Goal: Task Accomplishment & Management: Use online tool/utility

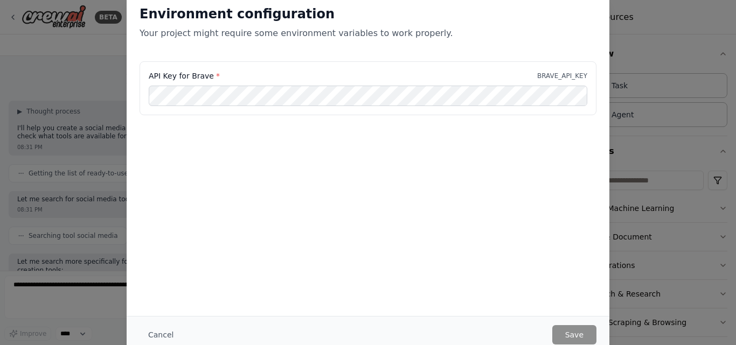
click at [632, 186] on div "Environment configuration Your project might require some environment variables…" at bounding box center [368, 172] width 736 height 345
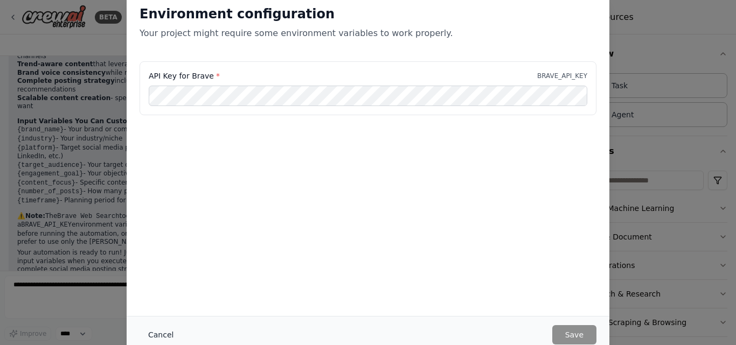
click at [158, 336] on button "Cancel" at bounding box center [161, 334] width 43 height 19
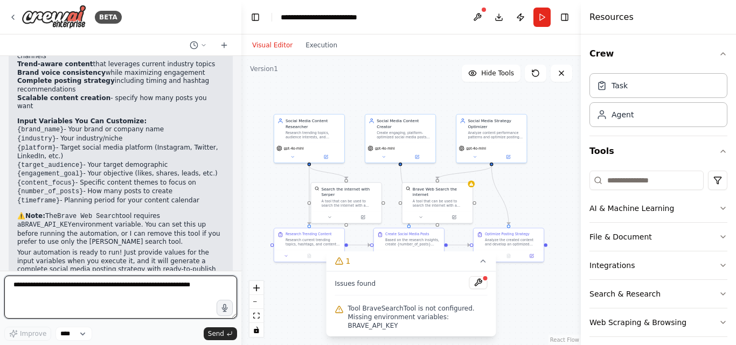
click at [173, 289] on textarea at bounding box center [120, 297] width 233 height 43
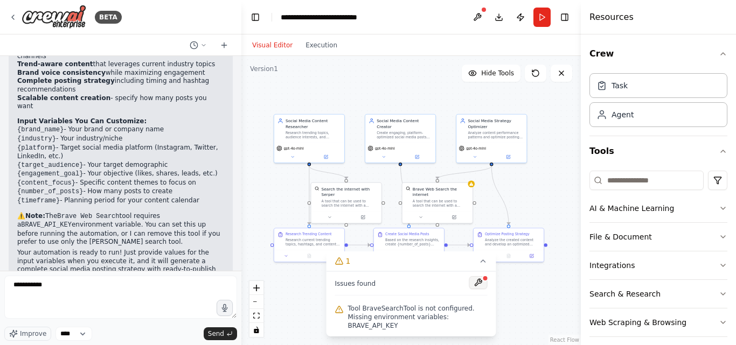
click at [477, 289] on button at bounding box center [478, 282] width 18 height 13
click at [444, 340] on div ".deletable-edge-delete-btn { width: 20px; height: 20px; border: 0px solid #ffff…" at bounding box center [410, 200] width 339 height 289
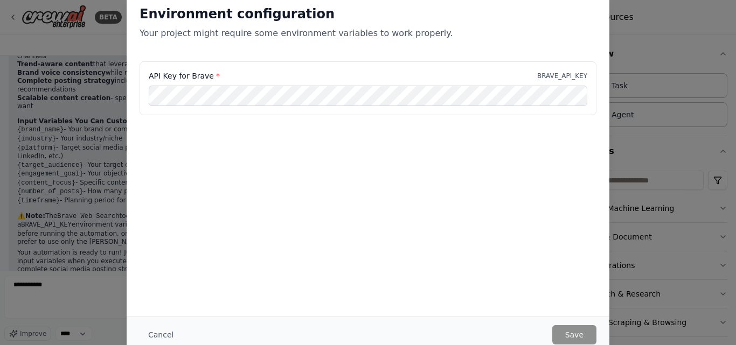
click at [440, 325] on body "BETA social media post automation. 08:30 PM ▶ Thought process I'll help you cre…" at bounding box center [368, 172] width 736 height 345
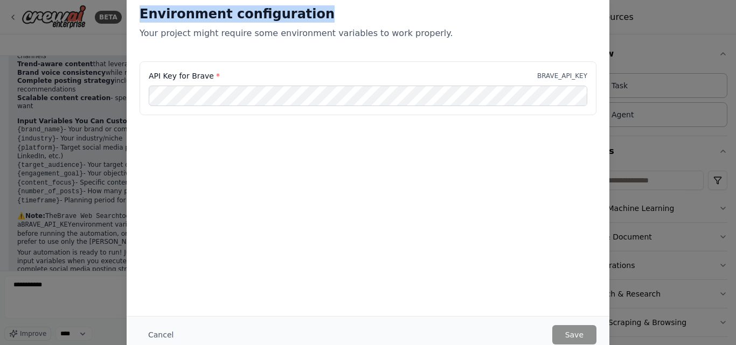
drag, startPoint x: 309, startPoint y: 15, endPoint x: 141, endPoint y: 3, distance: 168.5
click at [141, 3] on div "Environment configuration Your project might require some environment variables…" at bounding box center [368, 26] width 483 height 69
copy h2 "Environment configuration"
click at [161, 339] on button "Cancel" at bounding box center [161, 334] width 43 height 19
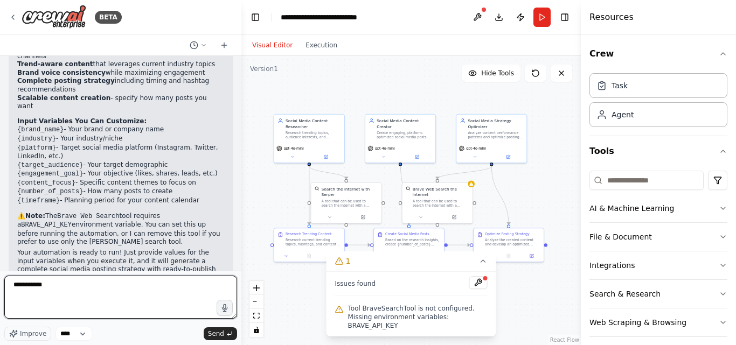
click at [58, 289] on textarea "**********" at bounding box center [120, 297] width 233 height 43
click at [23, 286] on textarea "**********" at bounding box center [120, 297] width 233 height 43
paste textarea "**********"
type textarea "**********"
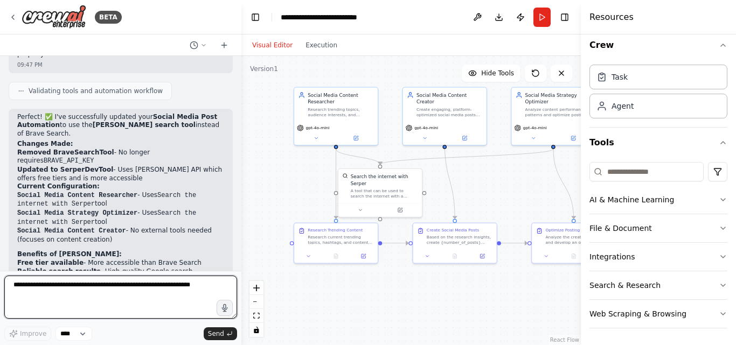
scroll to position [1769, 0]
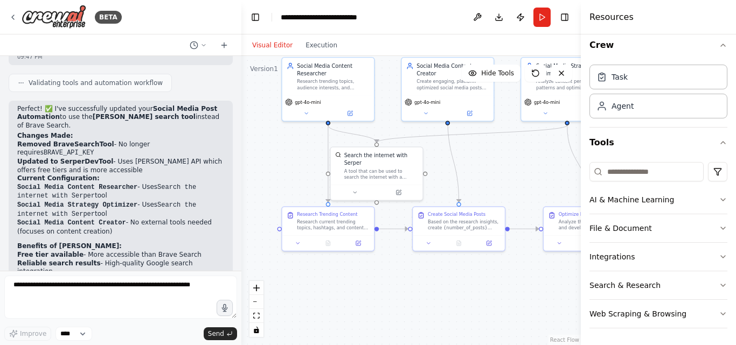
drag, startPoint x: 496, startPoint y: 202, endPoint x: 502, endPoint y: 179, distance: 23.3
click at [502, 179] on div ".deletable-edge-delete-btn { width: 20px; height: 20px; border: 0px solid #ffff…" at bounding box center [410, 200] width 339 height 289
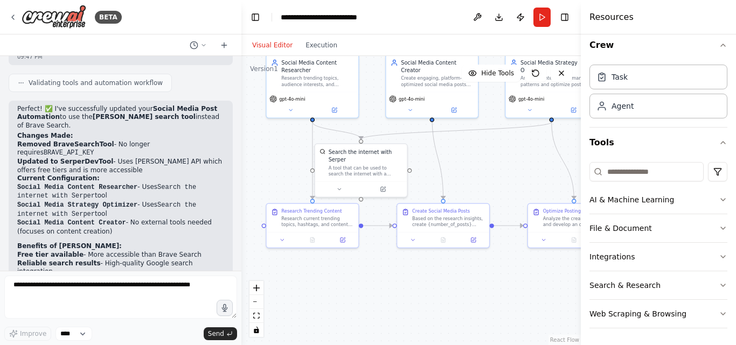
drag, startPoint x: 384, startPoint y: 278, endPoint x: 369, endPoint y: 275, distance: 16.0
click at [369, 275] on div ".deletable-edge-delete-btn { width: 20px; height: 20px; border: 0px solid #ffff…" at bounding box center [410, 200] width 339 height 289
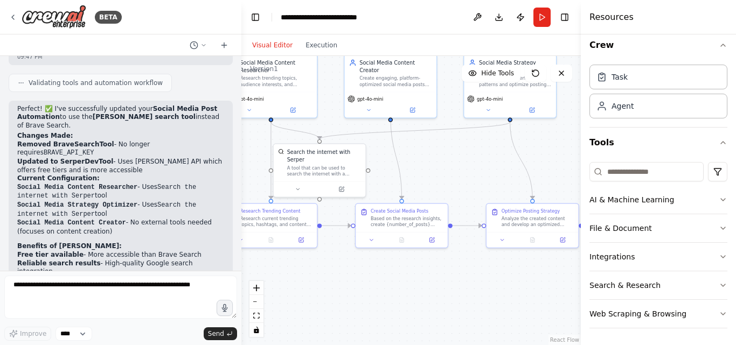
drag, startPoint x: 437, startPoint y: 292, endPoint x: 396, endPoint y: 292, distance: 41.5
click at [396, 292] on div ".deletable-edge-delete-btn { width: 20px; height: 20px; border: 0px solid #ffff…" at bounding box center [410, 200] width 339 height 289
click at [542, 17] on button "Run" at bounding box center [541, 17] width 17 height 19
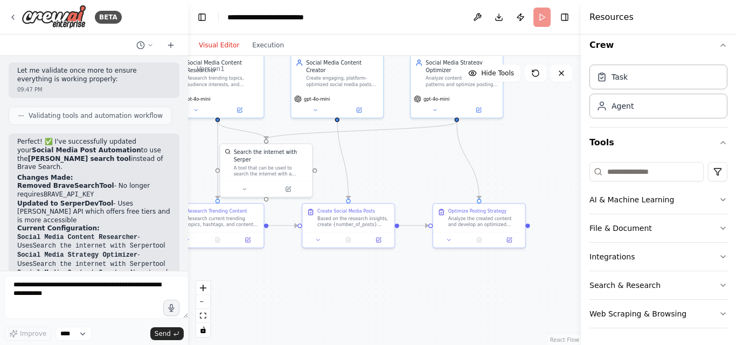
scroll to position [2032, 0]
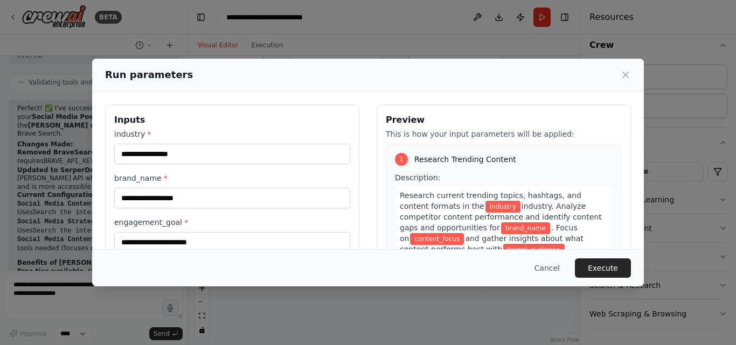
drag, startPoint x: 239, startPoint y: 174, endPoint x: 187, endPoint y: 182, distance: 52.9
click at [187, 182] on body "BETA social media post automation. 08:30 PM ▶ Thought process I'll help you cre…" at bounding box center [368, 172] width 736 height 345
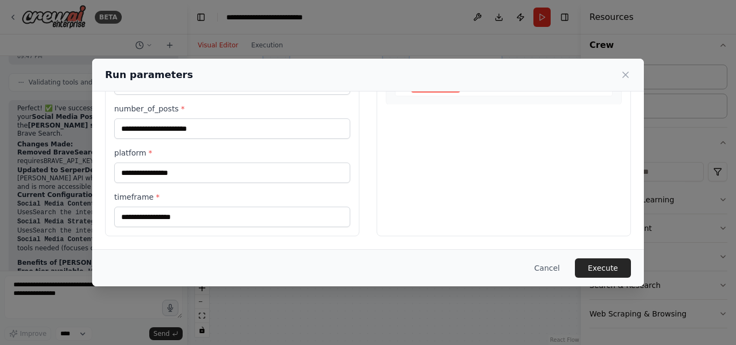
scroll to position [0, 0]
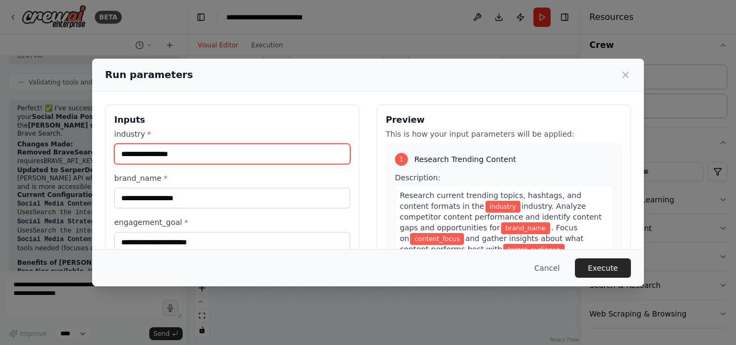
click at [205, 159] on input "industry *" at bounding box center [232, 154] width 236 height 20
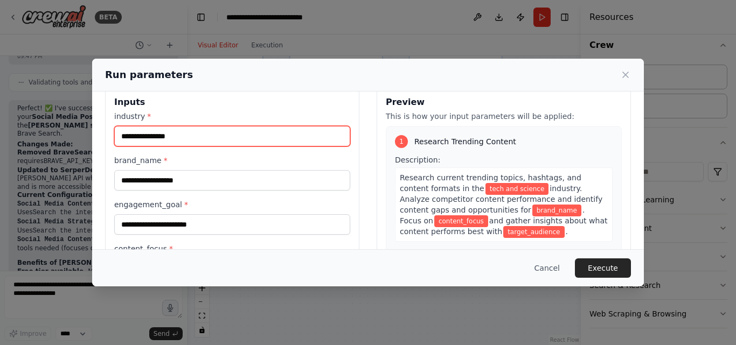
scroll to position [18, 0]
type input "**********"
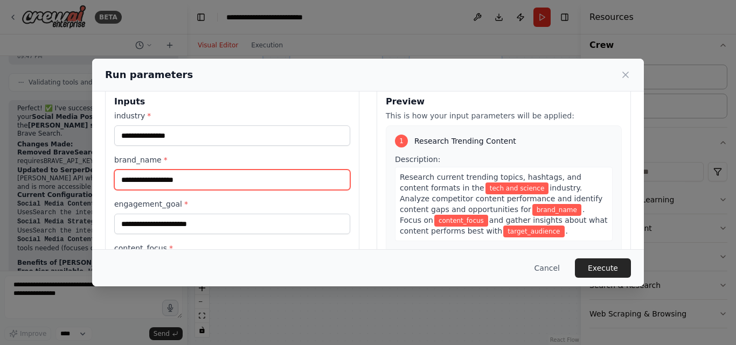
click at [170, 182] on input "brand_name *" at bounding box center [232, 180] width 236 height 20
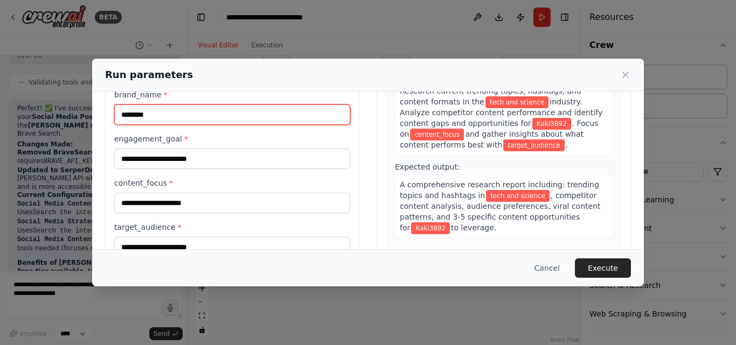
scroll to position [23, 0]
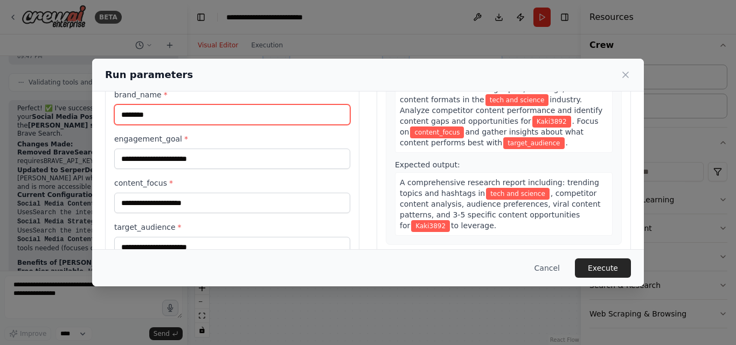
type input "********"
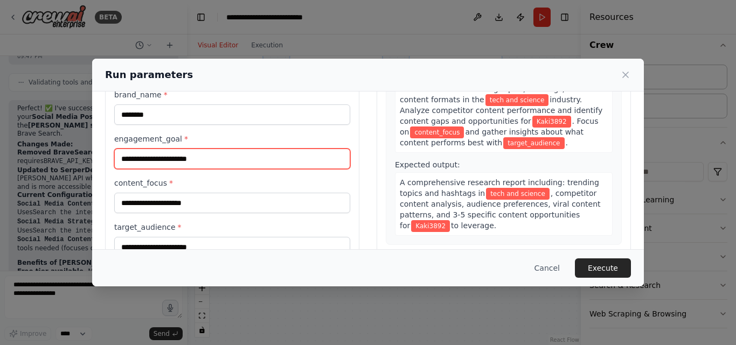
click at [206, 164] on input "engagement_goal *" at bounding box center [232, 159] width 236 height 20
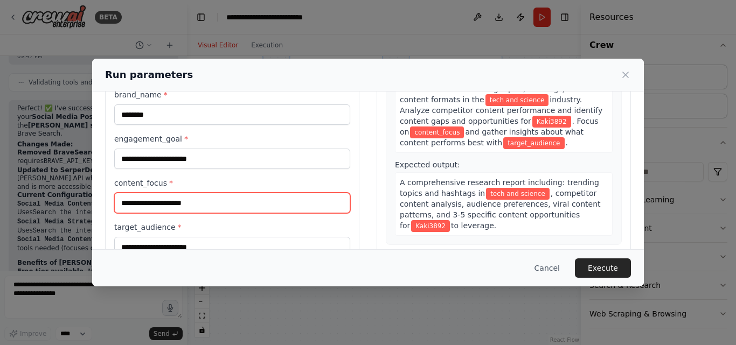
click at [169, 204] on input "content_focus *" at bounding box center [232, 203] width 236 height 20
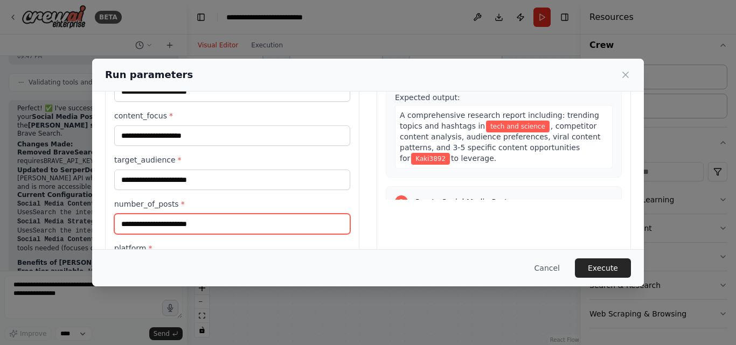
click at [156, 225] on input "number_of_posts *" at bounding box center [232, 224] width 236 height 20
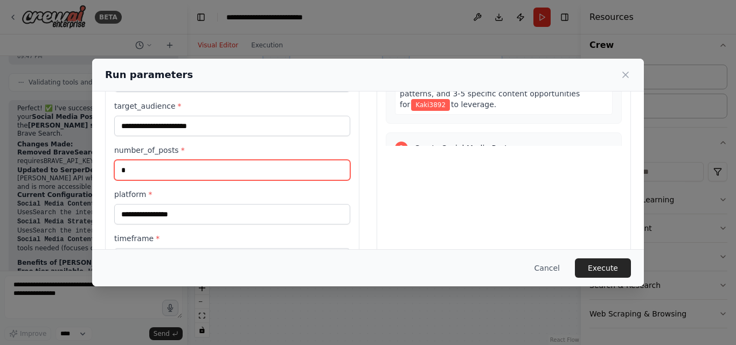
scroll to position [205, 0]
type input "*"
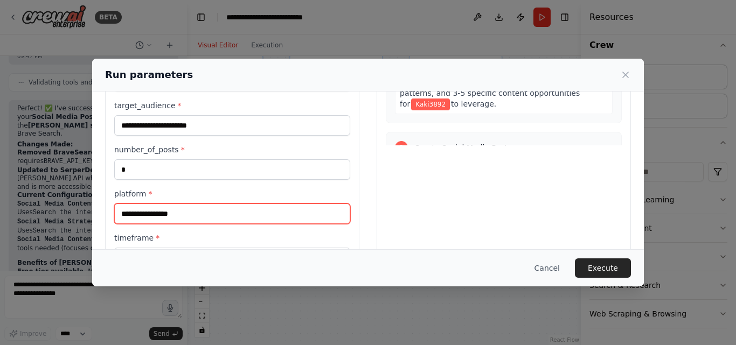
click at [164, 211] on input "platform *" at bounding box center [232, 214] width 236 height 20
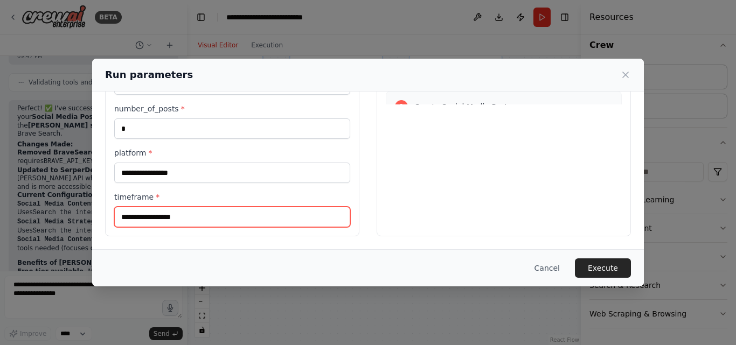
click at [153, 213] on input "timeframe *" at bounding box center [232, 217] width 236 height 20
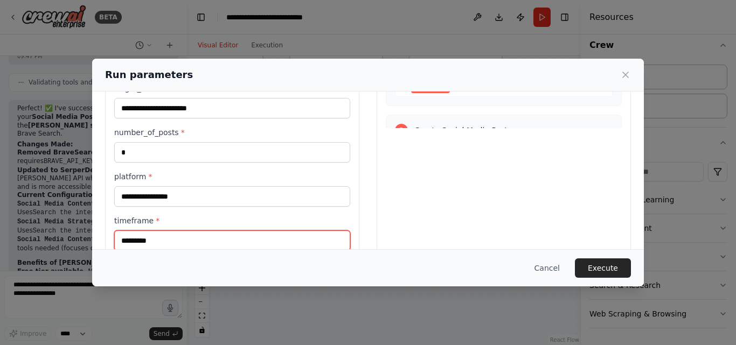
scroll to position [221, 0]
type input "*********"
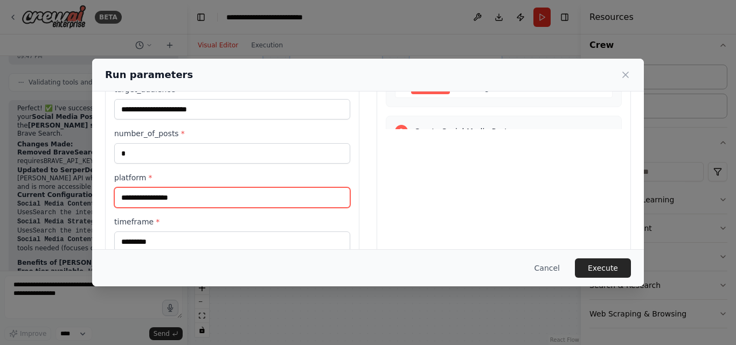
click at [164, 202] on input "platform *" at bounding box center [232, 197] width 236 height 20
click at [163, 197] on input "**********" at bounding box center [232, 197] width 236 height 20
click at [183, 198] on input "**********" at bounding box center [232, 197] width 236 height 20
click at [197, 198] on input "**********" at bounding box center [232, 197] width 236 height 20
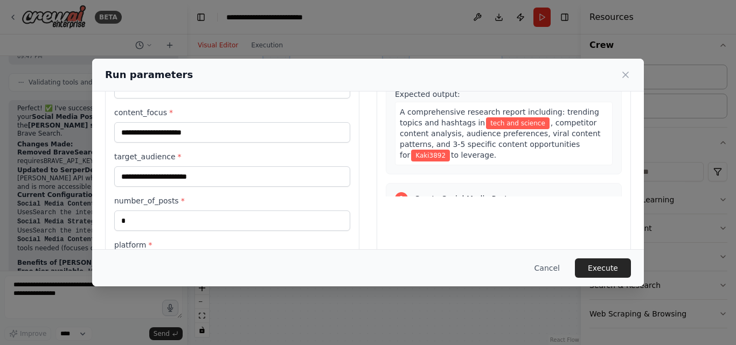
scroll to position [157, 0]
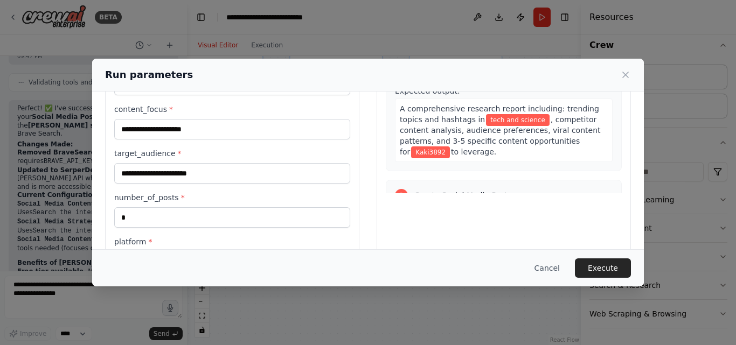
type input "**********"
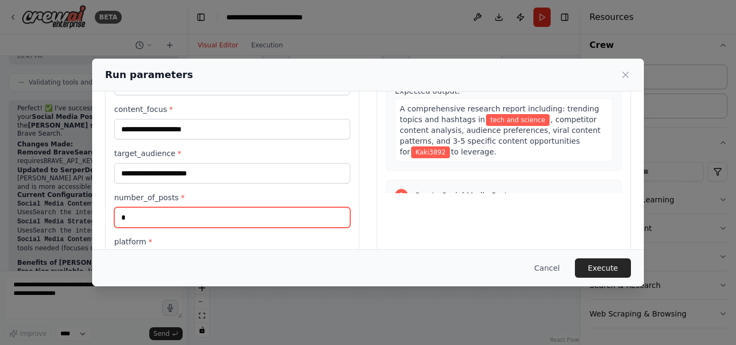
click at [147, 219] on input "*" at bounding box center [232, 217] width 236 height 20
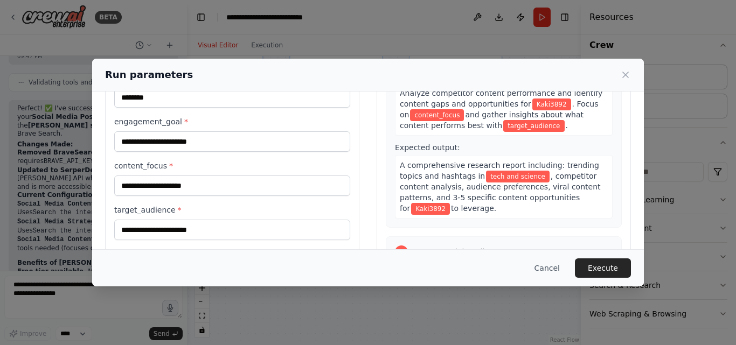
scroll to position [113, 0]
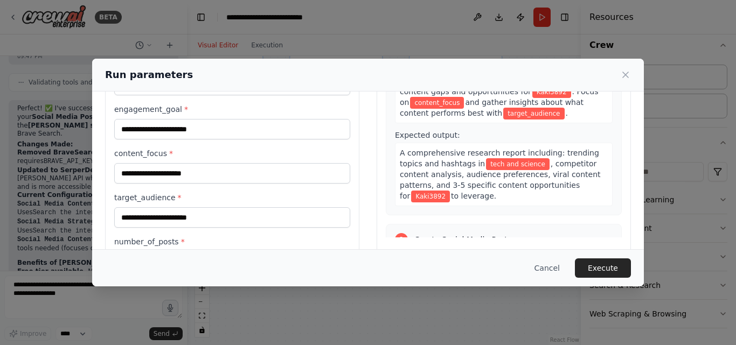
type input "*"
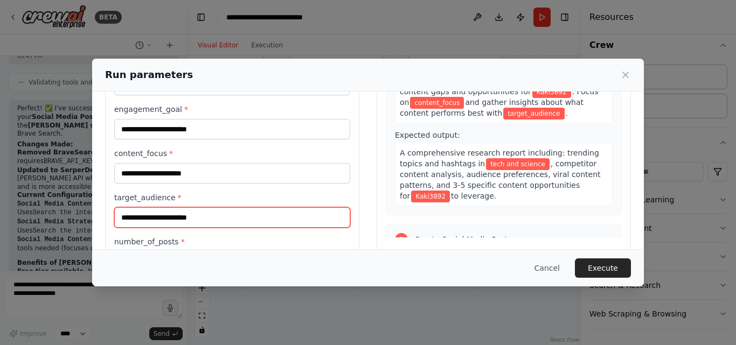
click at [147, 220] on input "target_audience *" at bounding box center [232, 217] width 236 height 20
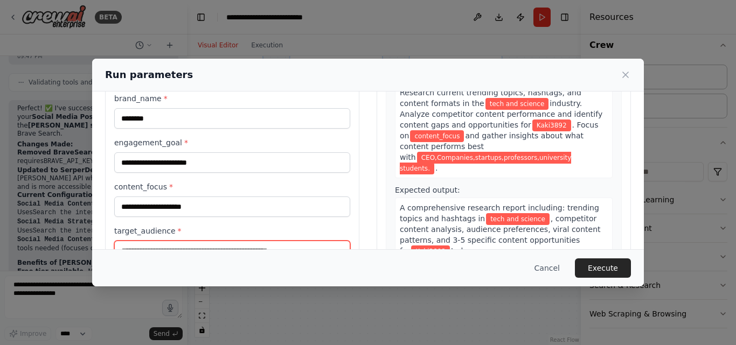
scroll to position [79, 0]
type input "**********"
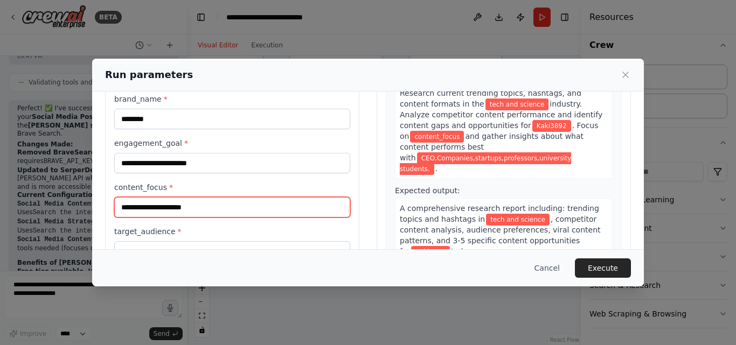
click at [172, 211] on input "content_focus *" at bounding box center [232, 207] width 236 height 20
type input "*"
type input "**********"
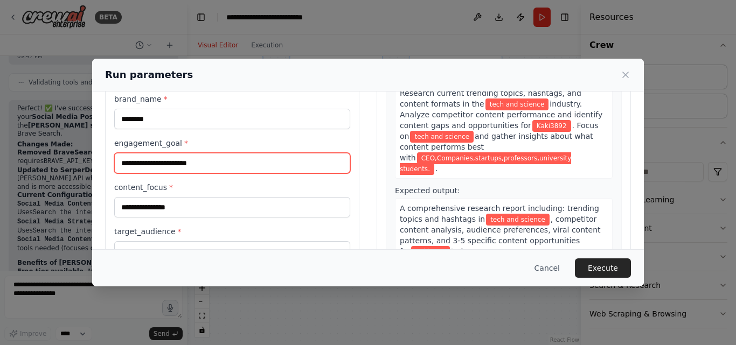
click at [200, 166] on input "engagement_goal *" at bounding box center [232, 163] width 236 height 20
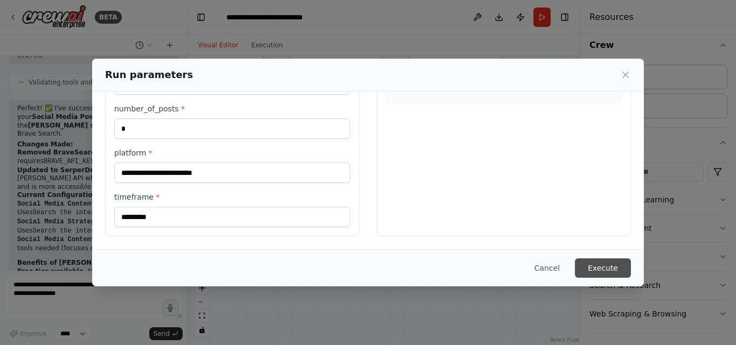
type input "**********"
click at [599, 273] on button "Execute" at bounding box center [603, 268] width 56 height 19
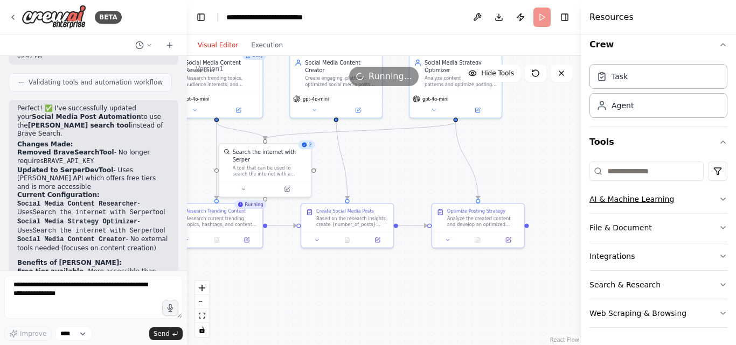
scroll to position [0, 0]
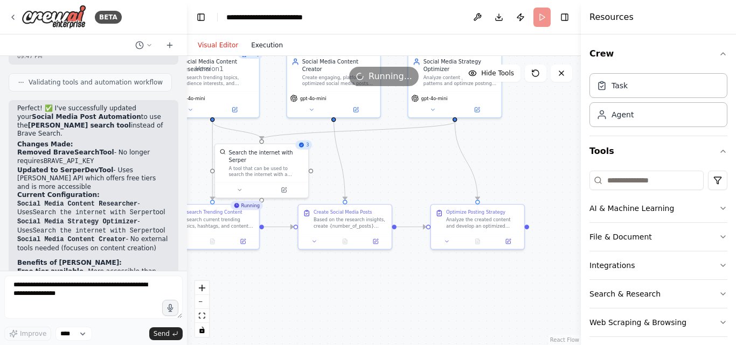
click at [257, 44] on button "Execution" at bounding box center [267, 45] width 45 height 13
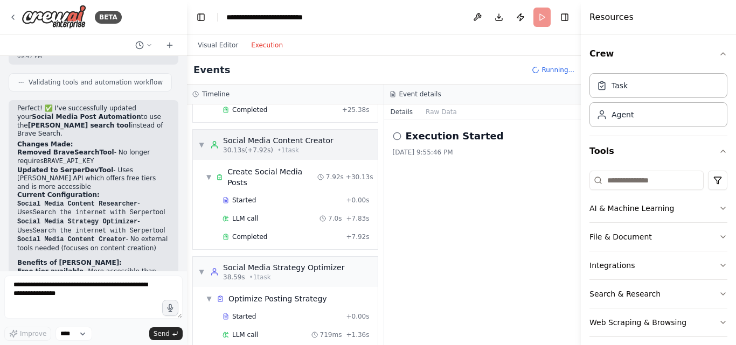
scroll to position [313, 0]
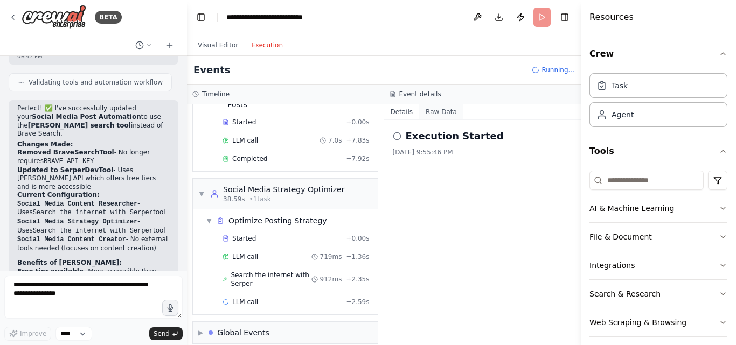
click at [434, 115] on button "Raw Data" at bounding box center [441, 112] width 44 height 15
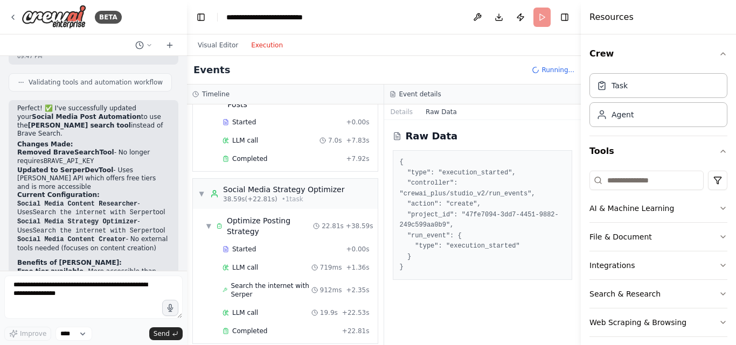
scroll to position [342, 0]
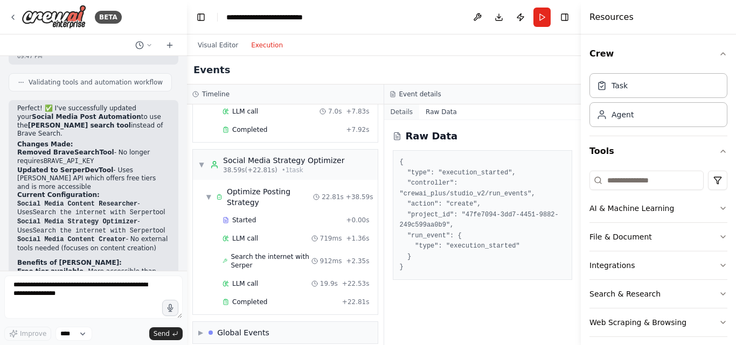
click at [399, 109] on button "Details" at bounding box center [402, 112] width 36 height 15
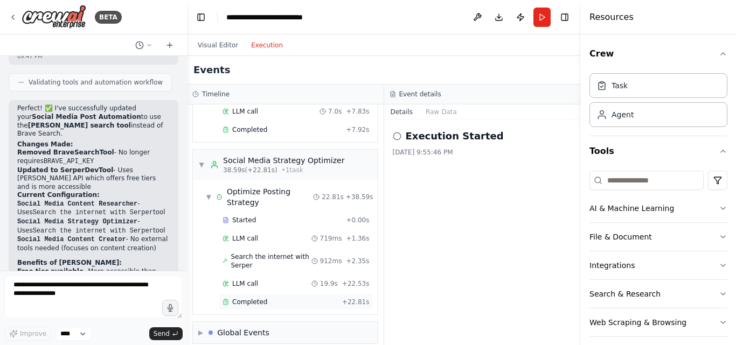
click at [262, 298] on span "Completed" at bounding box center [249, 302] width 35 height 9
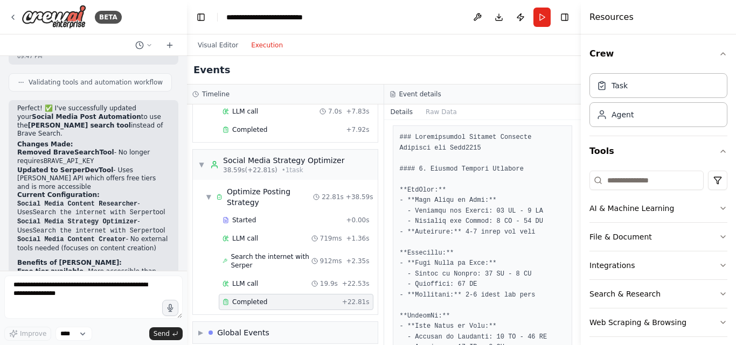
scroll to position [0, 0]
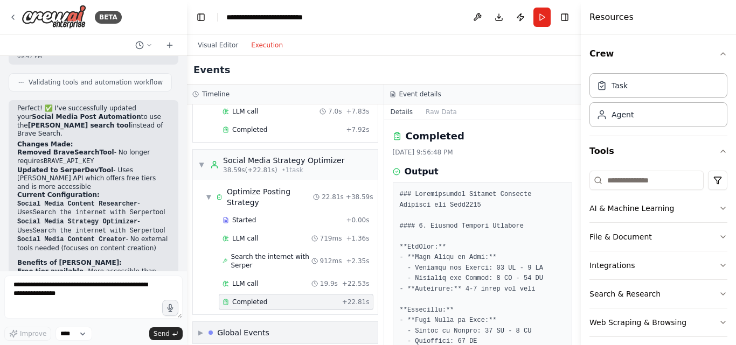
click at [271, 325] on div "▶ Global Events" at bounding box center [285, 333] width 185 height 22
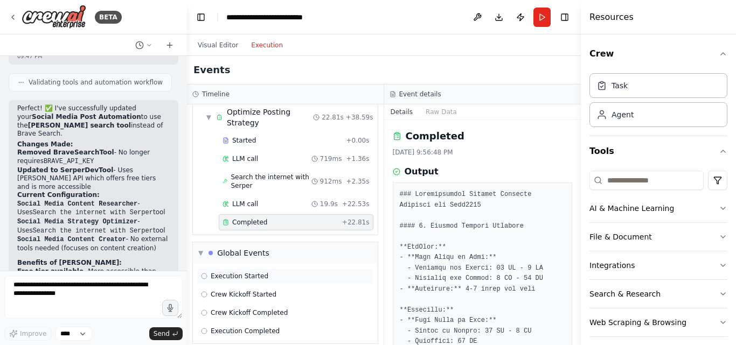
click at [205, 273] on icon at bounding box center [204, 276] width 6 height 6
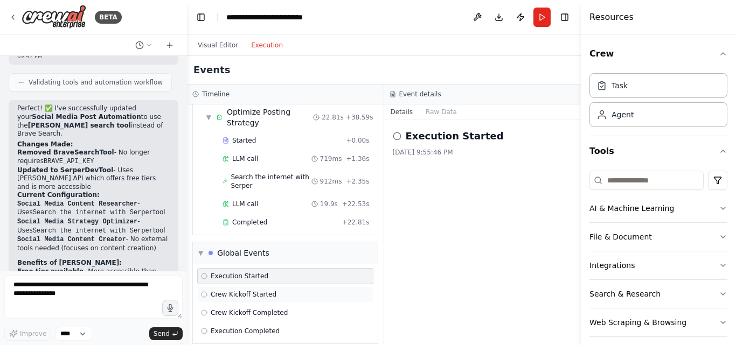
click at [203, 288] on div "Crew Kickoff Started" at bounding box center [285, 295] width 176 height 16
click at [204, 309] on div "Crew Kickoff Completed" at bounding box center [244, 313] width 87 height 9
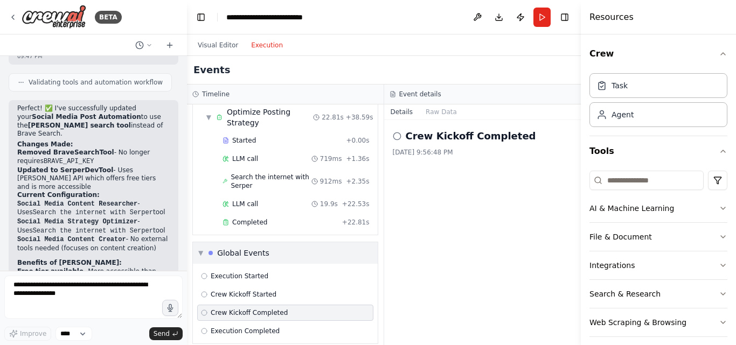
click at [212, 248] on div "Global Events" at bounding box center [239, 253] width 61 height 11
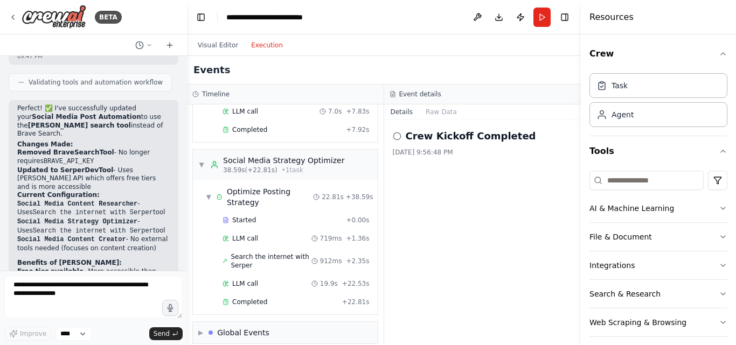
click at [404, 113] on button "Details" at bounding box center [402, 112] width 36 height 15
click at [440, 112] on button "Raw Data" at bounding box center [441, 112] width 44 height 15
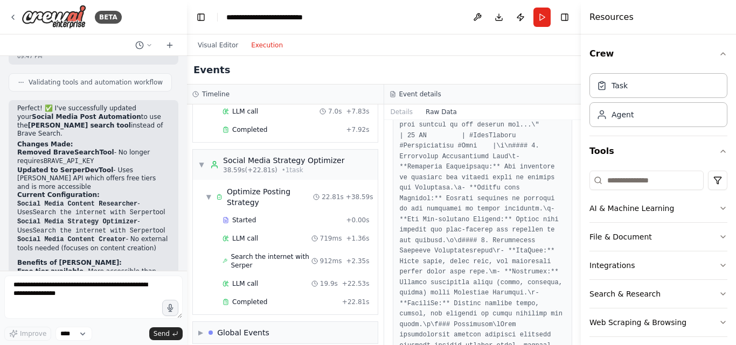
scroll to position [2370, 0]
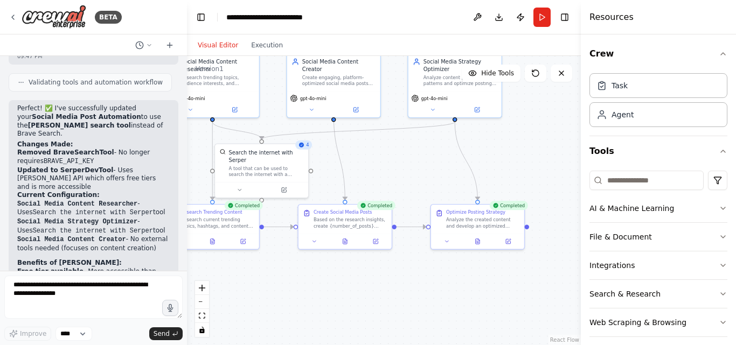
click at [216, 44] on button "Visual Editor" at bounding box center [217, 45] width 53 height 13
drag, startPoint x: 339, startPoint y: 161, endPoint x: 385, endPoint y: 168, distance: 46.3
click at [385, 168] on div ".deletable-edge-delete-btn { width: 20px; height: 20px; border: 0px solid #ffff…" at bounding box center [384, 200] width 394 height 289
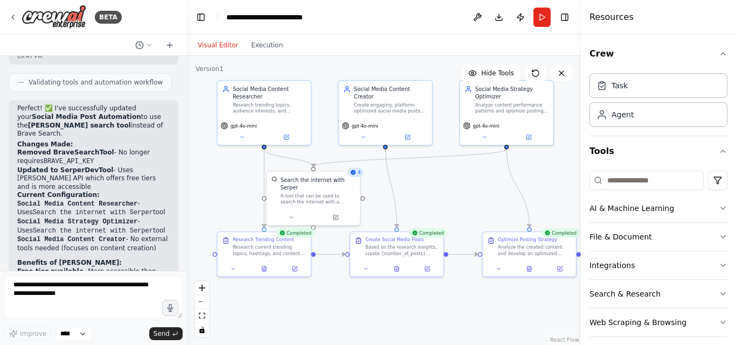
drag, startPoint x: 364, startPoint y: 155, endPoint x: 415, endPoint y: 182, distance: 58.6
click at [415, 182] on div ".deletable-edge-delete-btn { width: 20px; height: 20px; border: 0px solid #ffff…" at bounding box center [384, 200] width 394 height 289
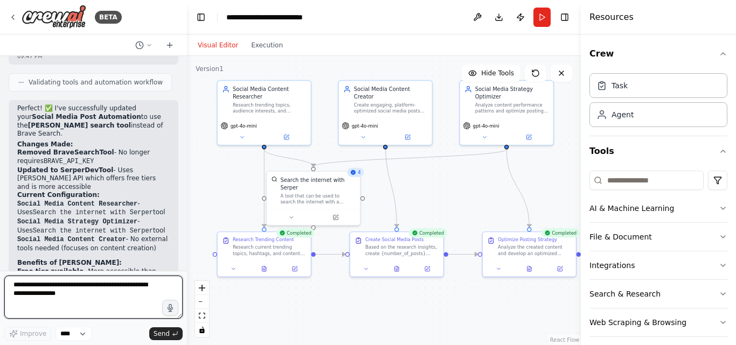
click at [92, 293] on textarea at bounding box center [93, 297] width 178 height 43
type textarea "**********"
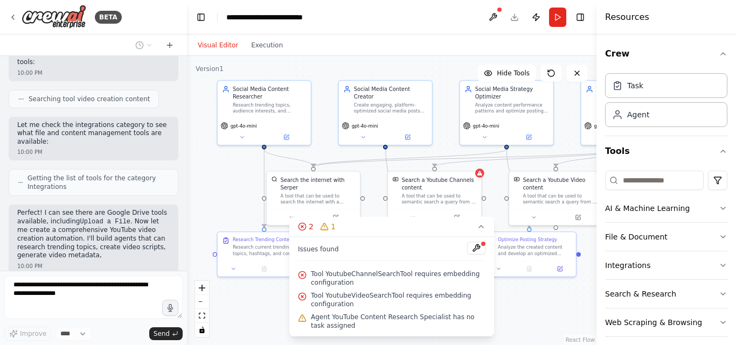
scroll to position [2554, 0]
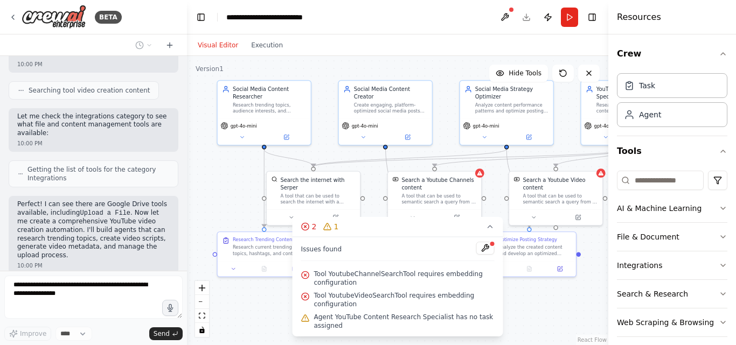
drag, startPoint x: 582, startPoint y: 133, endPoint x: 608, endPoint y: 131, distance: 25.9
click at [608, 131] on div at bounding box center [610, 172] width 4 height 345
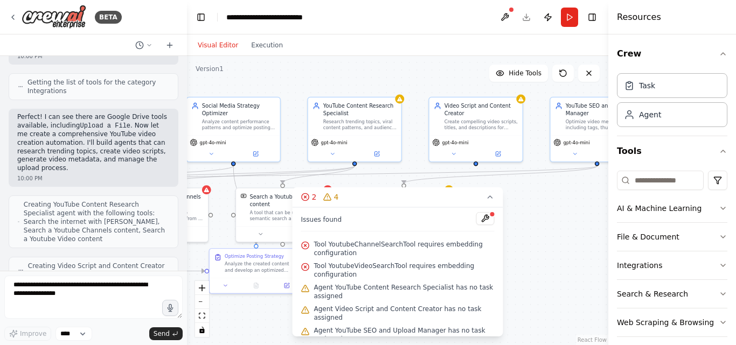
scroll to position [2713, 0]
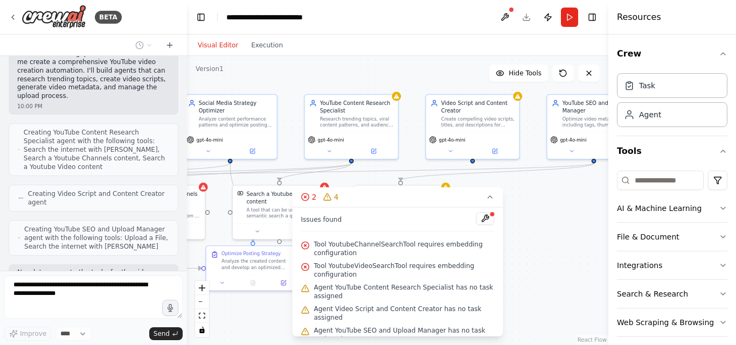
drag, startPoint x: 562, startPoint y: 304, endPoint x: 286, endPoint y: 318, distance: 276.8
click at [286, 318] on div ".deletable-edge-delete-btn { width: 20px; height: 20px; border: 0px solid #ffff…" at bounding box center [397, 200] width 421 height 289
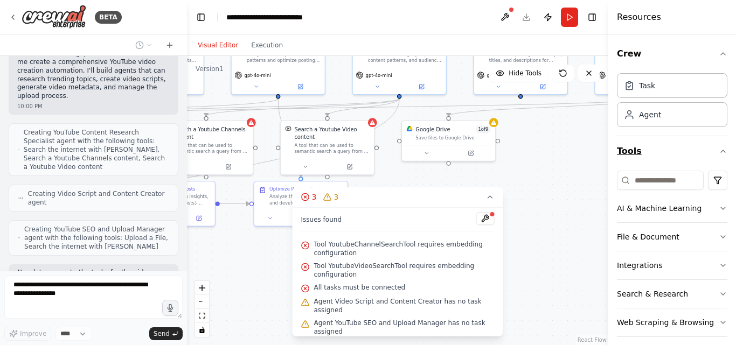
drag, startPoint x: 579, startPoint y: 205, endPoint x: 621, endPoint y: 142, distance: 75.9
click at [622, 142] on div "BETA social media post automation. 08:30 PM ▶ Thought process I'll help you cre…" at bounding box center [368, 172] width 736 height 345
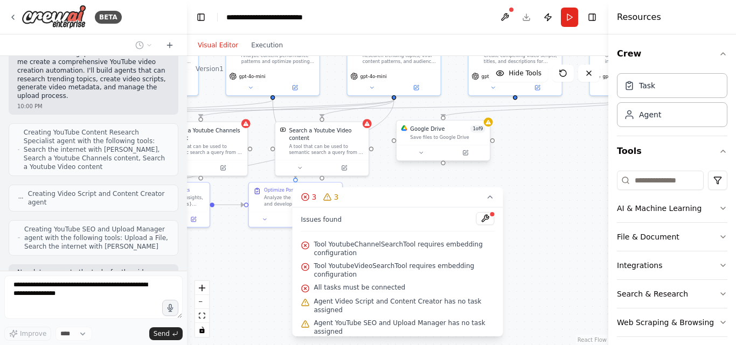
click at [468, 134] on div "Save files to Google Drive" at bounding box center [447, 137] width 75 height 6
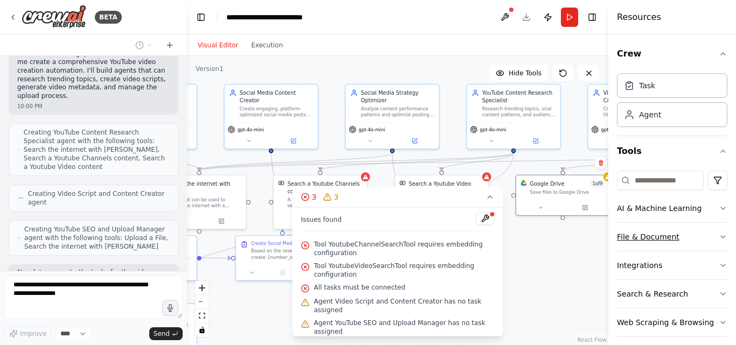
scroll to position [2749, 0]
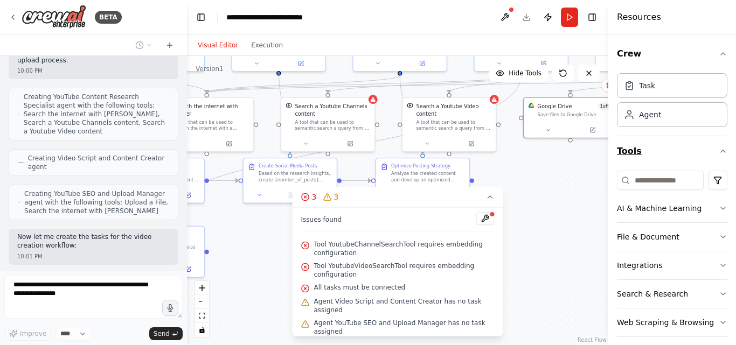
drag, startPoint x: 519, startPoint y: 175, endPoint x: 646, endPoint y: 151, distance: 129.4
click at [646, 151] on div "BETA social media post automation. 08:30 PM ▶ Thought process I'll help you cre…" at bounding box center [368, 172] width 736 height 345
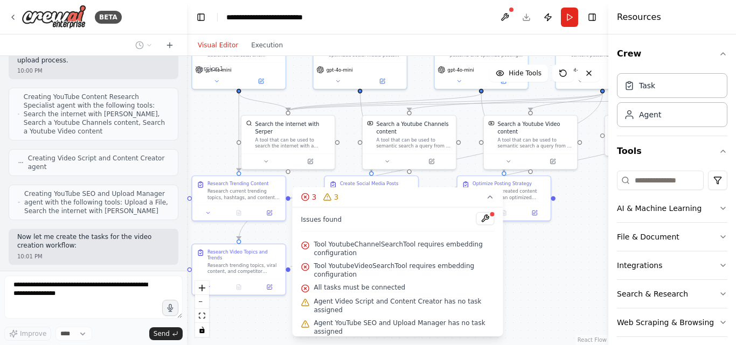
drag, startPoint x: 520, startPoint y: 168, endPoint x: 601, endPoint y: 185, distance: 83.3
click at [601, 185] on div ".deletable-edge-delete-btn { width: 20px; height: 20px; border: 0px solid #ffff…" at bounding box center [397, 200] width 421 height 289
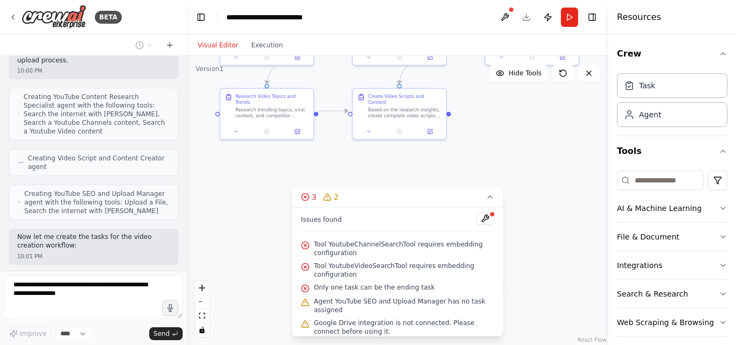
scroll to position [2784, 0]
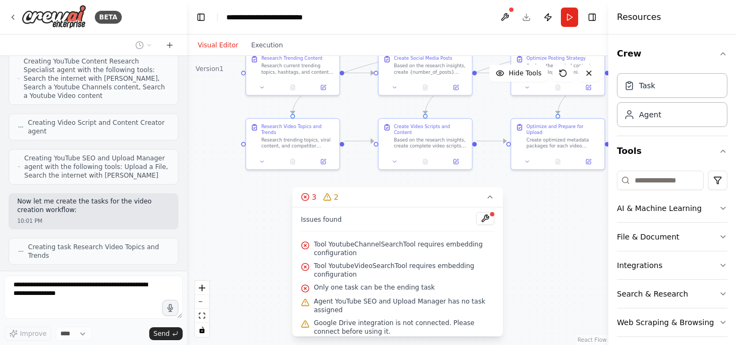
drag, startPoint x: 525, startPoint y: 277, endPoint x: 579, endPoint y: 151, distance: 137.6
click at [579, 152] on div ".deletable-edge-delete-btn { width: 20px; height: 20px; border: 0px solid #ffff…" at bounding box center [397, 200] width 421 height 289
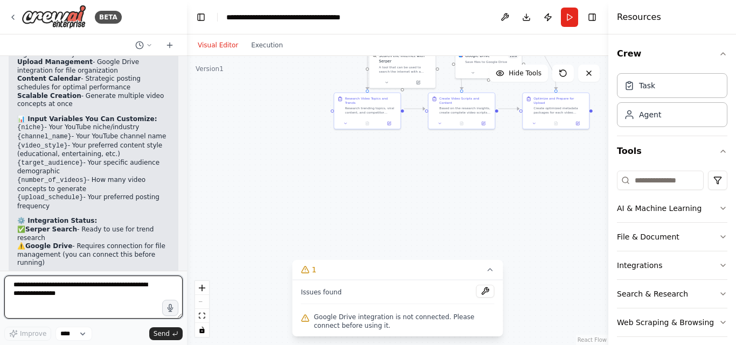
scroll to position [4234, 0]
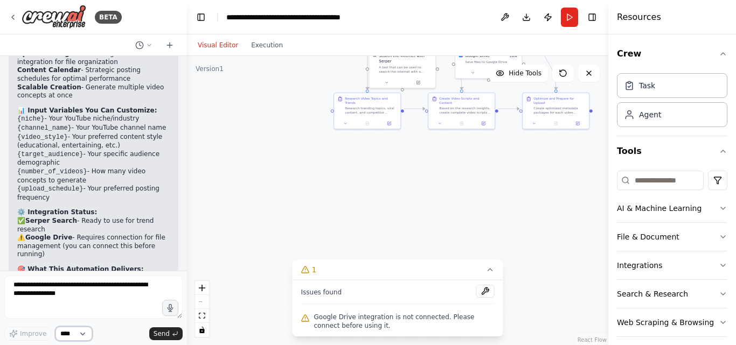
click at [82, 329] on select "****" at bounding box center [73, 334] width 37 height 14
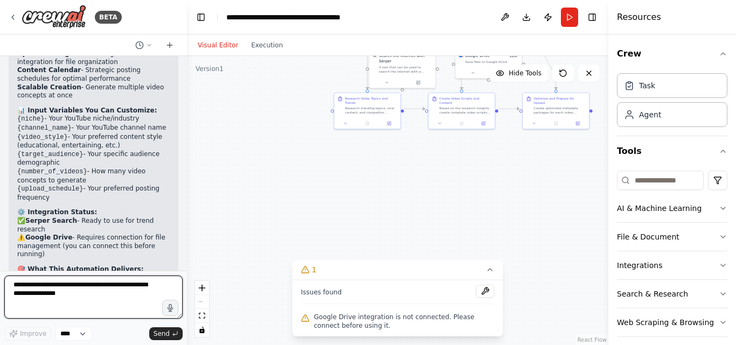
click at [96, 303] on textarea at bounding box center [93, 297] width 178 height 43
click at [110, 289] on textarea at bounding box center [93, 297] width 178 height 43
type textarea "*"
type textarea "**********"
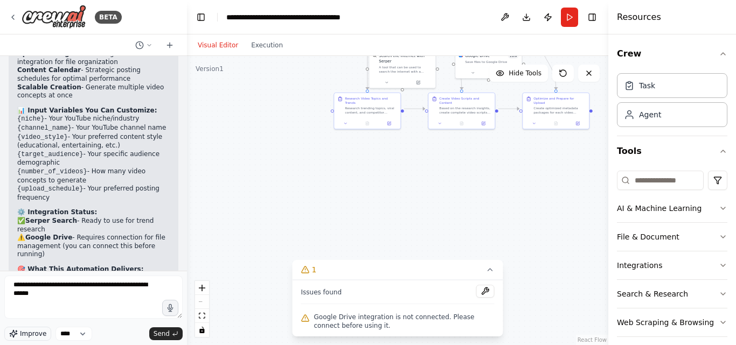
click at [18, 334] on button "Improve" at bounding box center [27, 334] width 47 height 14
click at [159, 331] on span "Send" at bounding box center [162, 334] width 16 height 9
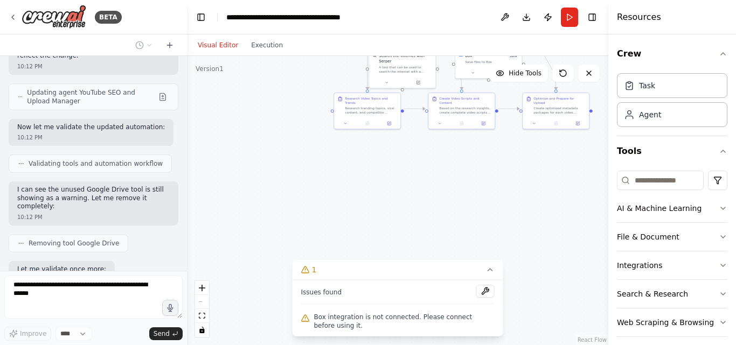
scroll to position [5284, 0]
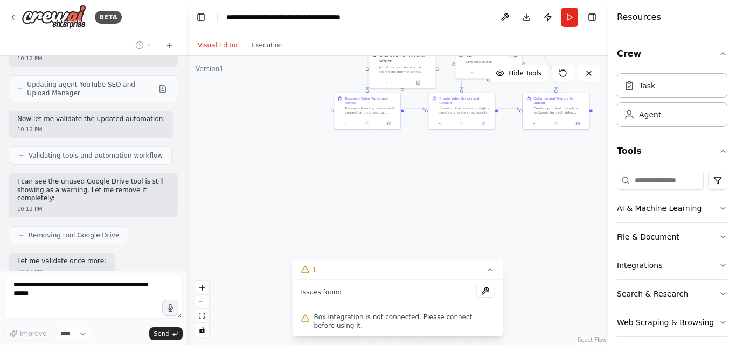
click at [268, 143] on div ".deletable-edge-delete-btn { width: 20px; height: 20px; border: 0px solid #ffff…" at bounding box center [397, 200] width 421 height 289
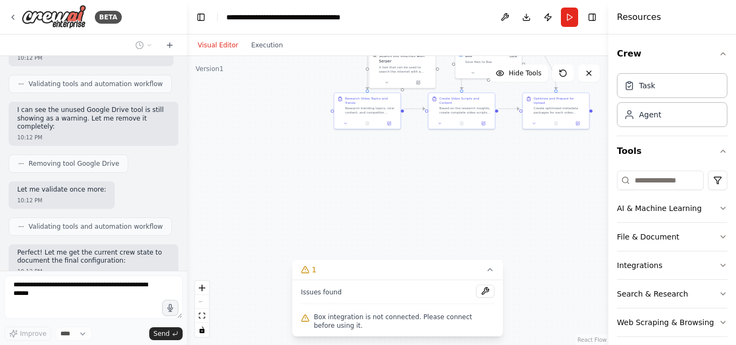
scroll to position [5364, 0]
